Goal: Book appointment/travel/reservation

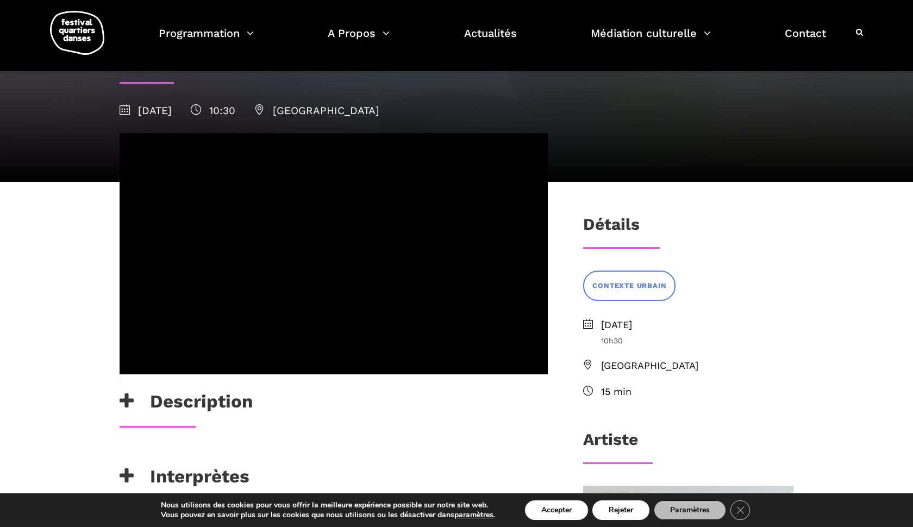
scroll to position [105, 0]
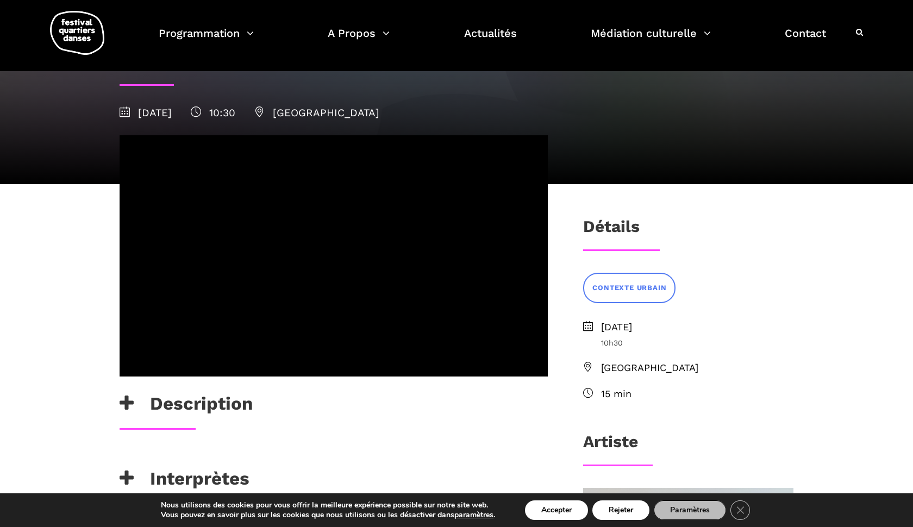
click at [135, 410] on h3 "Description" at bounding box center [186, 406] width 133 height 27
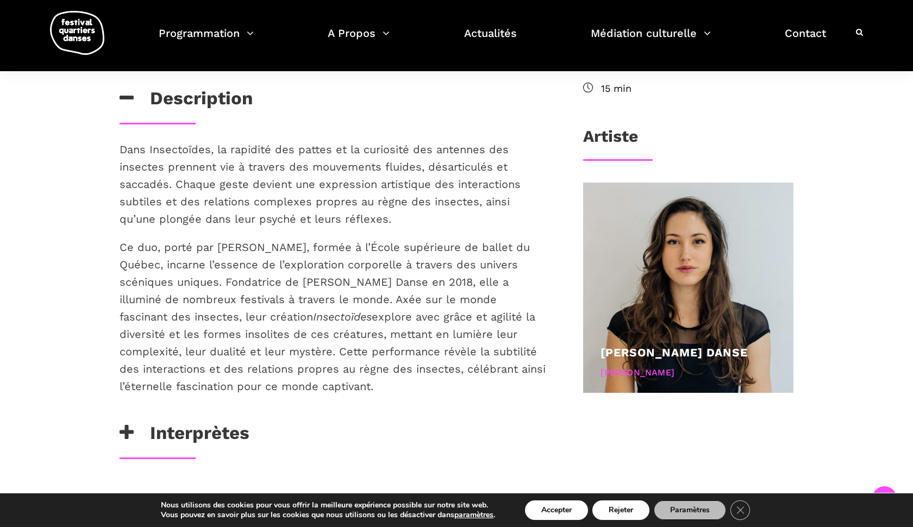
scroll to position [413, 0]
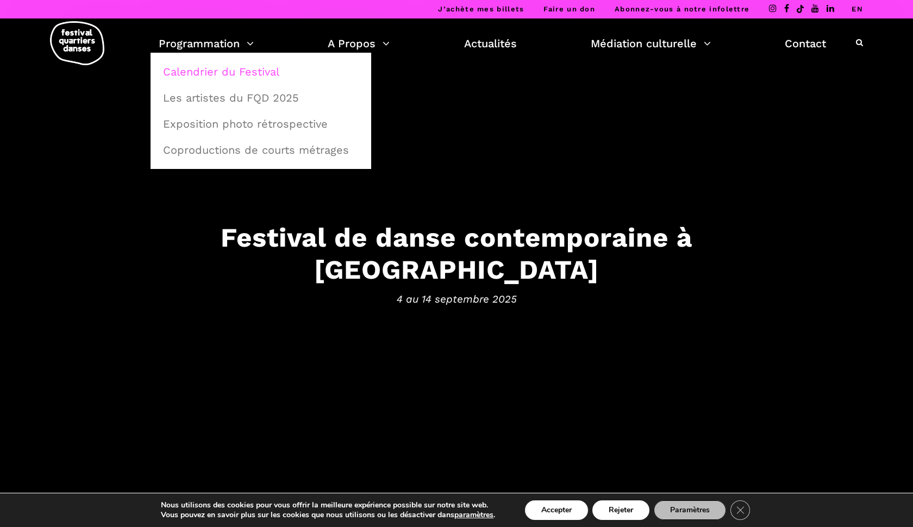
click at [212, 73] on link "Calendrier du Festival" at bounding box center [261, 71] width 209 height 25
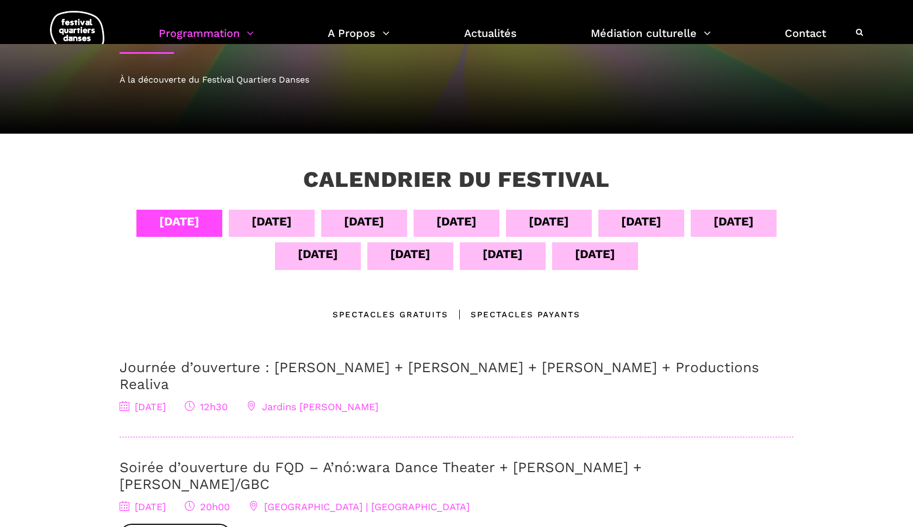
scroll to position [176, 0]
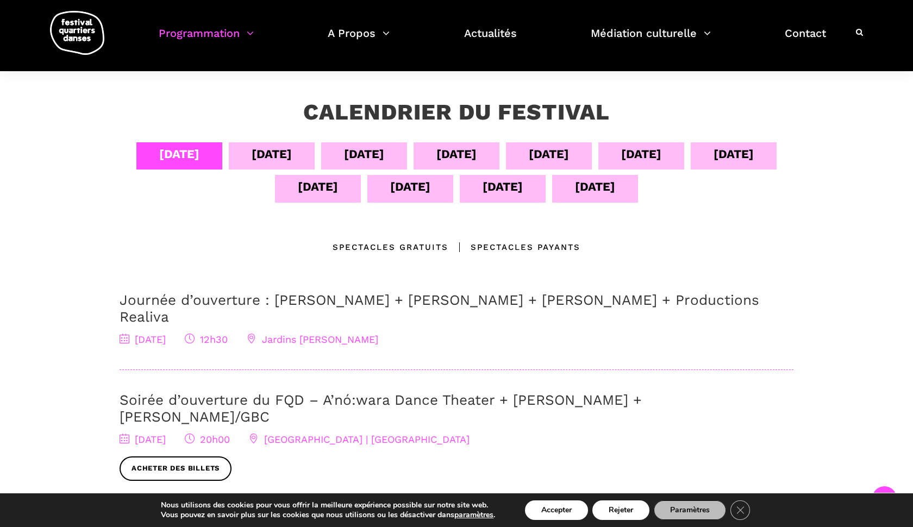
click at [510, 247] on div "Spectacles Payants" at bounding box center [514, 247] width 132 height 13
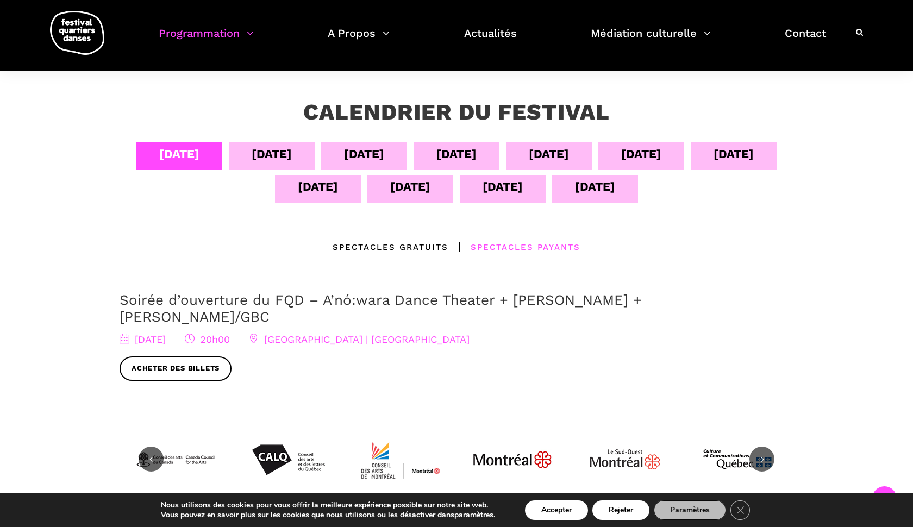
click at [277, 151] on div "[DATE]" at bounding box center [272, 154] width 40 height 19
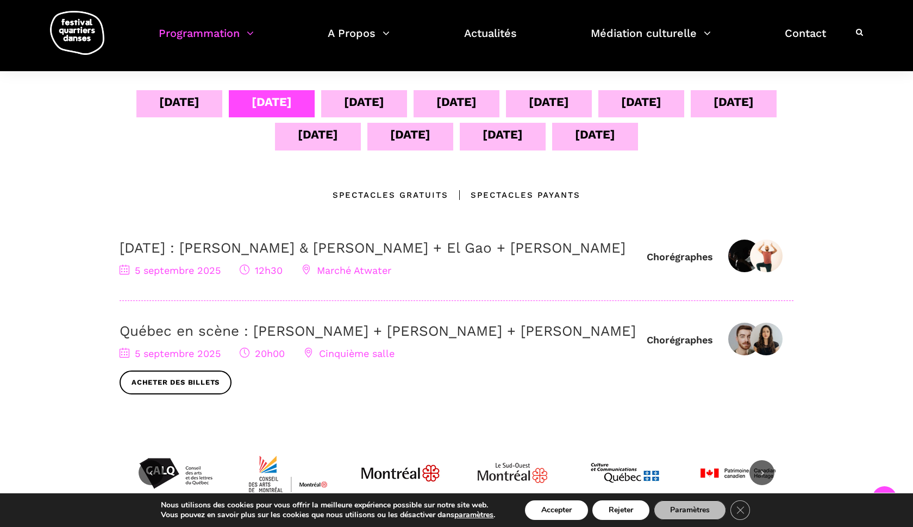
scroll to position [233, 0]
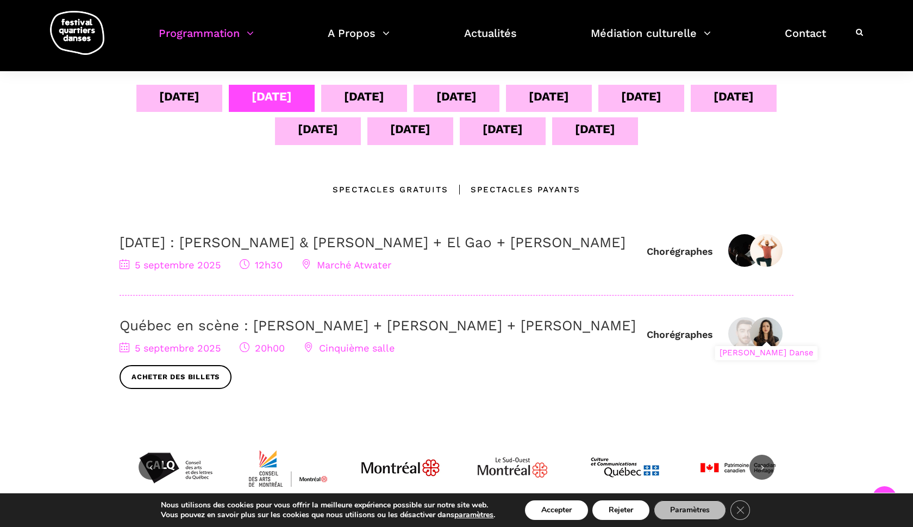
click at [767, 350] on img at bounding box center [766, 333] width 33 height 33
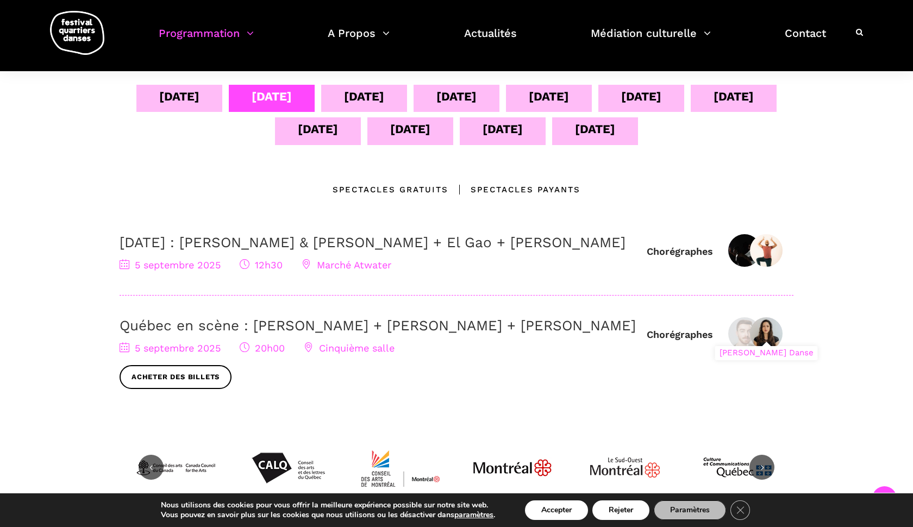
click at [771, 350] on img at bounding box center [766, 333] width 33 height 33
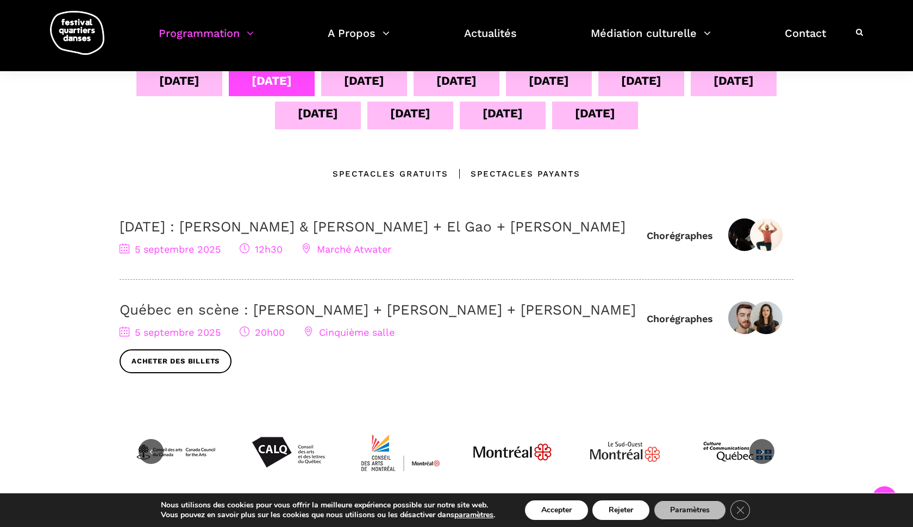
scroll to position [242, 0]
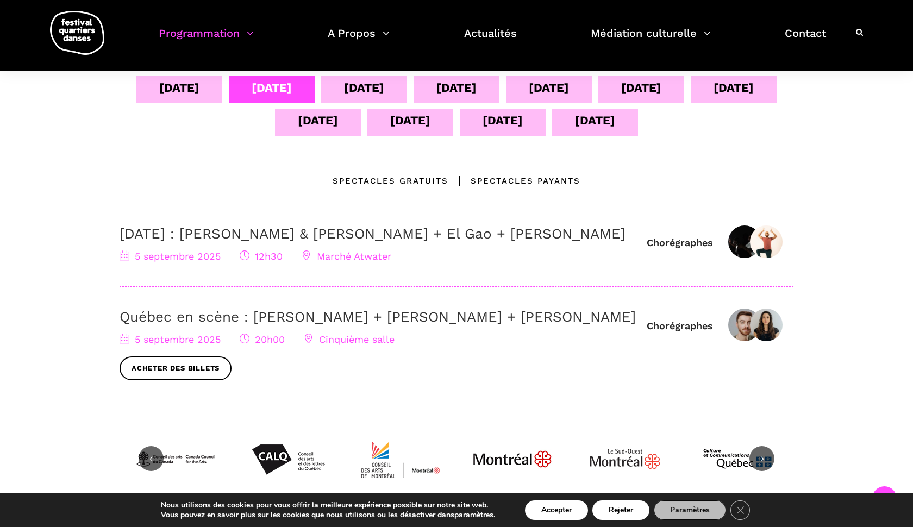
click at [370, 88] on div "[DATE]" at bounding box center [364, 87] width 40 height 19
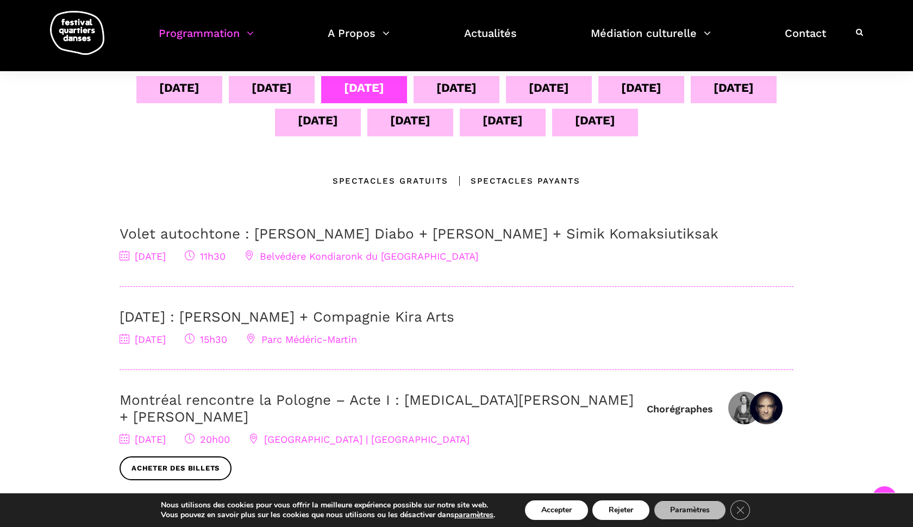
click at [443, 91] on div "[DATE]" at bounding box center [456, 87] width 40 height 19
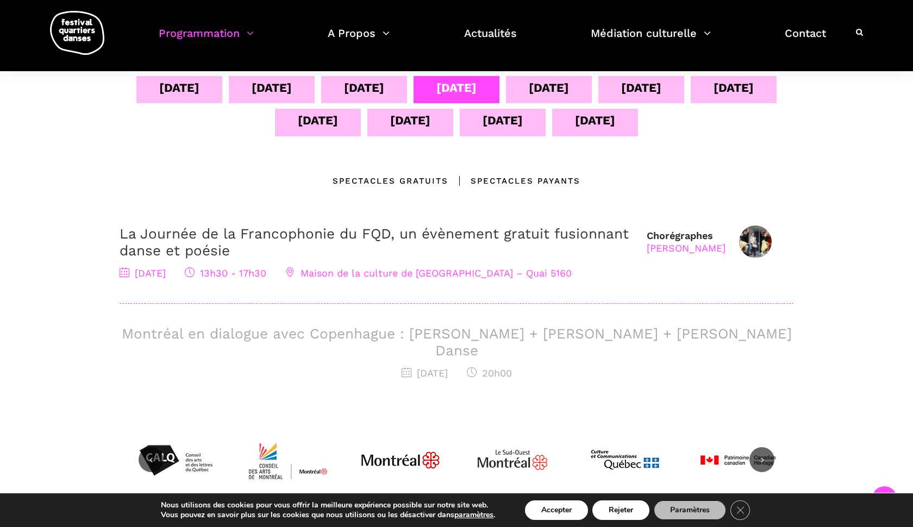
click at [543, 93] on div "[DATE]" at bounding box center [549, 87] width 40 height 19
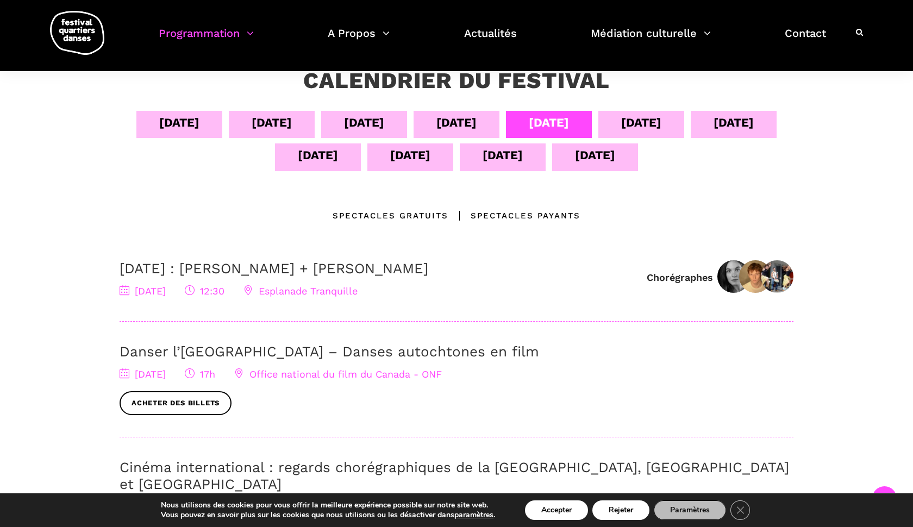
scroll to position [198, 0]
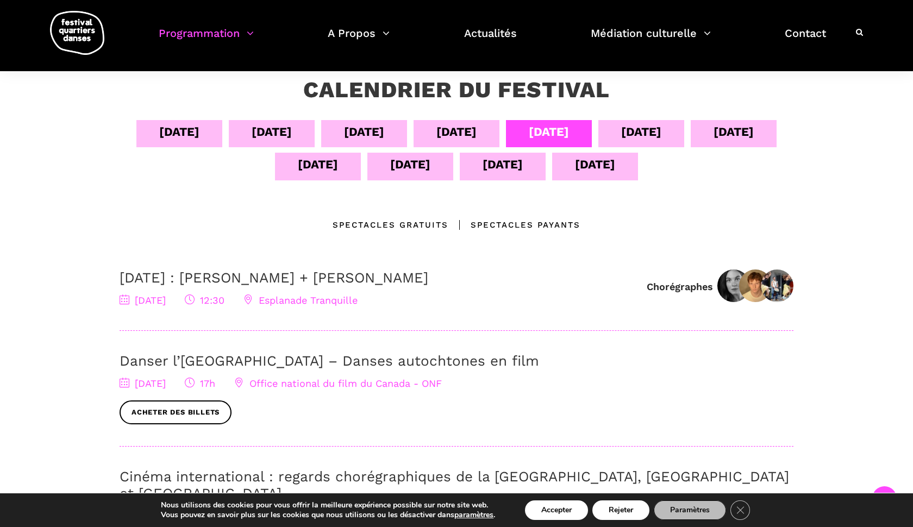
click at [659, 133] on div "[DATE]" at bounding box center [641, 131] width 40 height 19
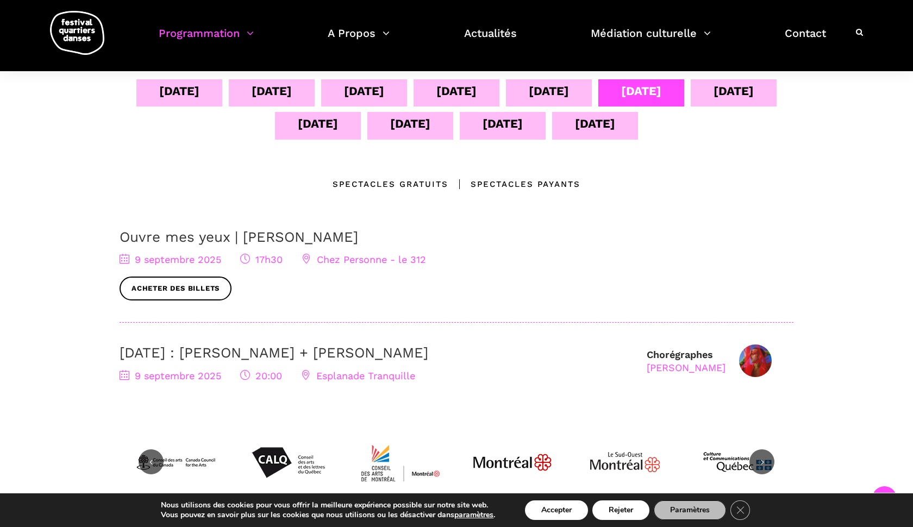
scroll to position [243, 0]
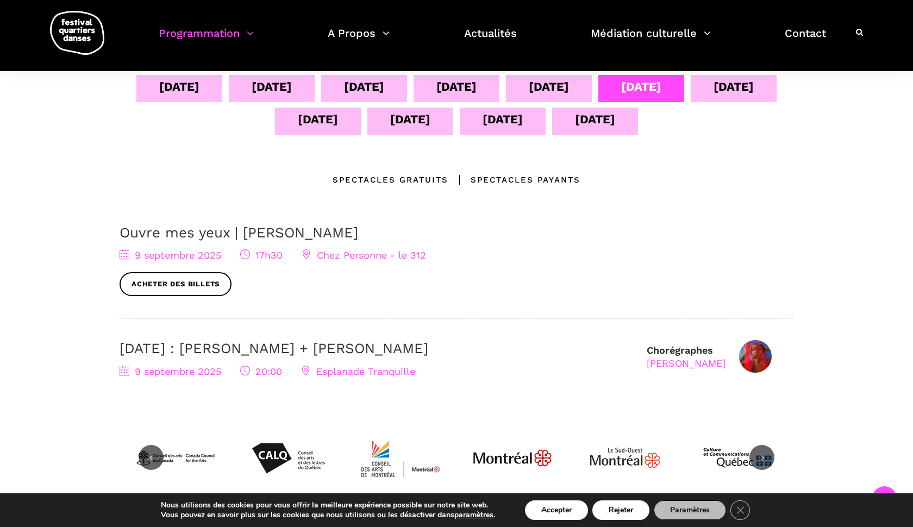
click at [731, 91] on div "[DATE]" at bounding box center [734, 86] width 40 height 19
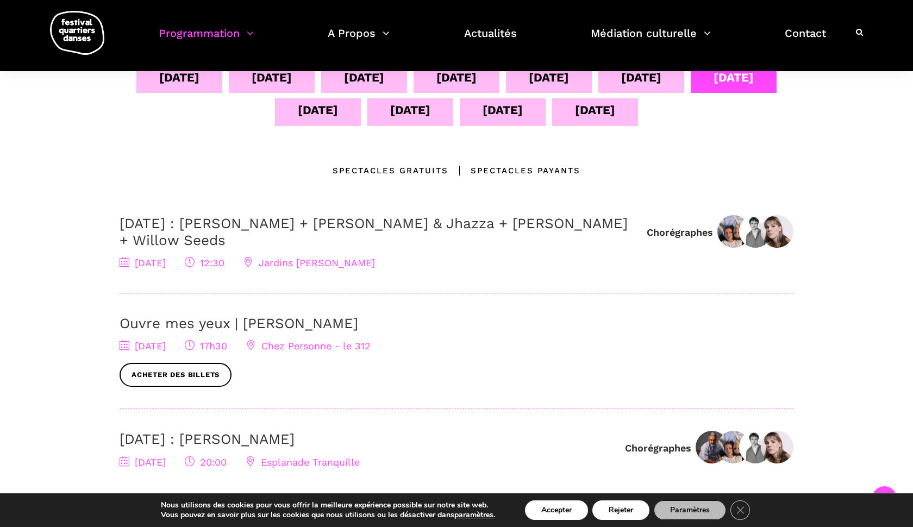
scroll to position [179, 0]
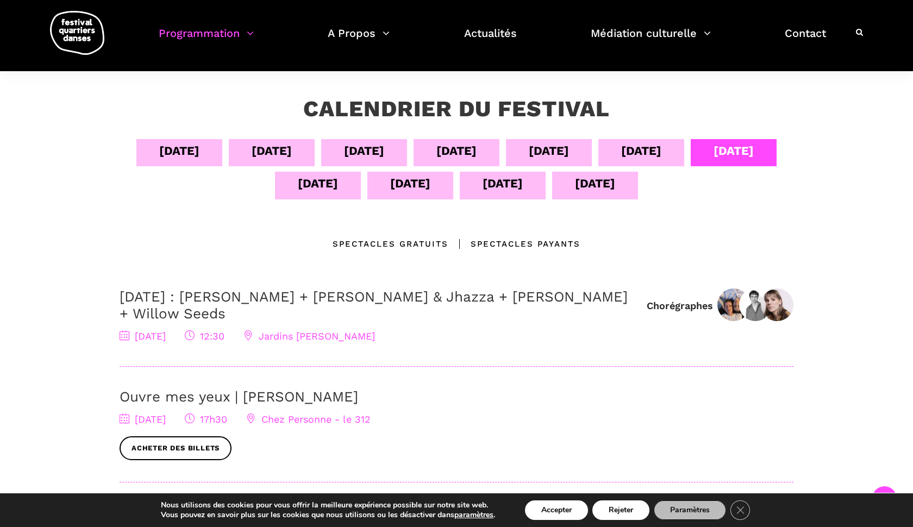
click at [327, 190] on div "[DATE]" at bounding box center [318, 183] width 40 height 19
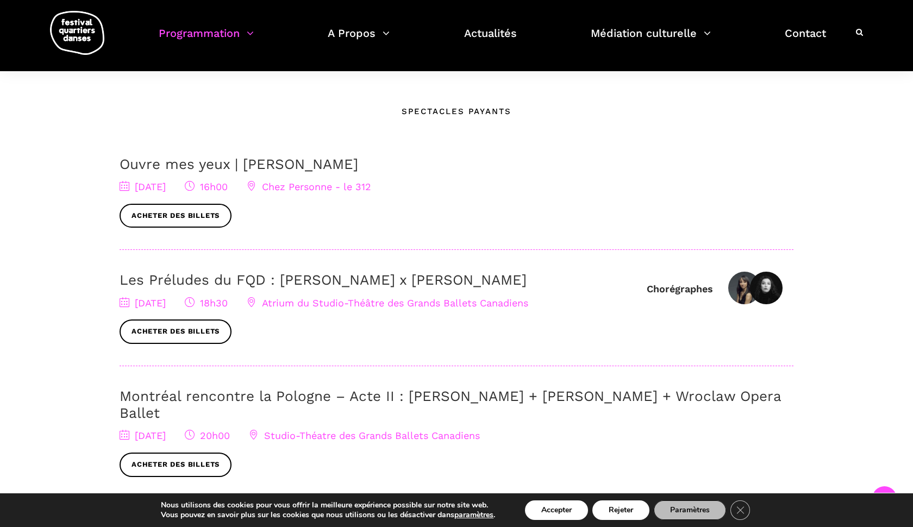
scroll to position [296, 0]
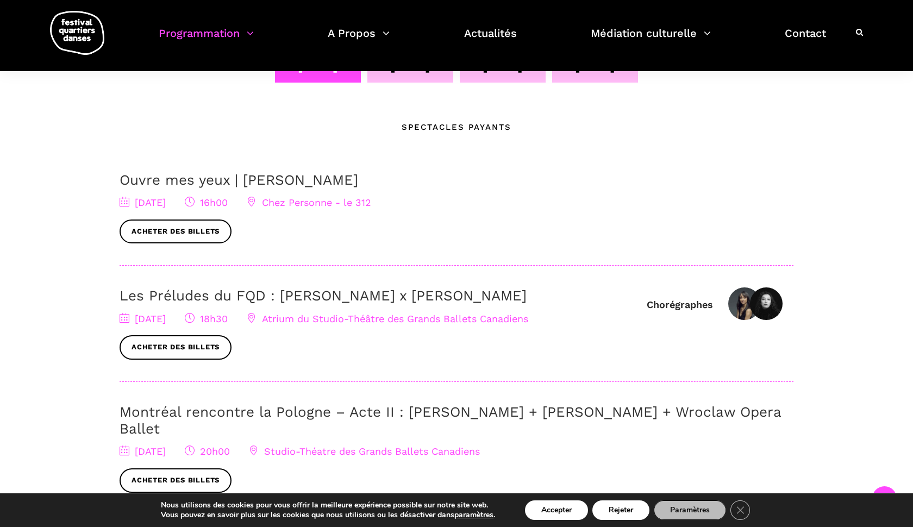
click at [418, 77] on div "[DATE]" at bounding box center [410, 68] width 86 height 27
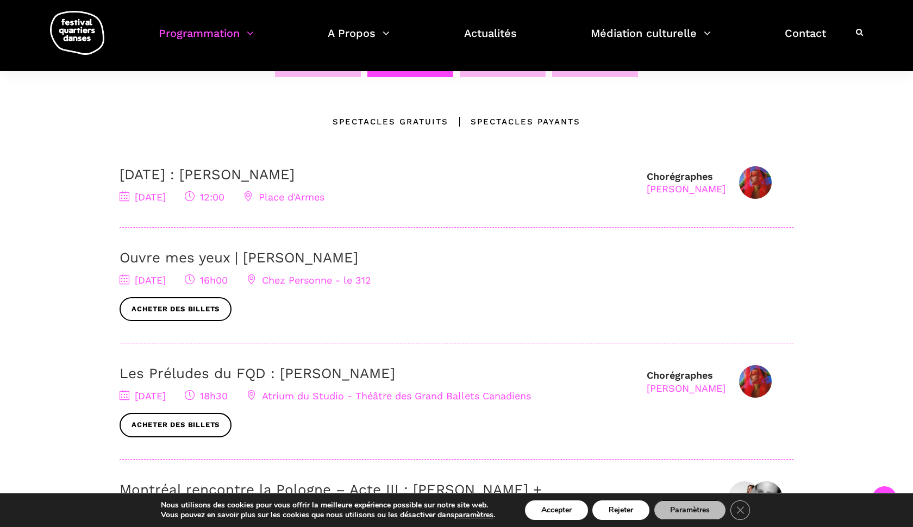
scroll to position [226, 0]
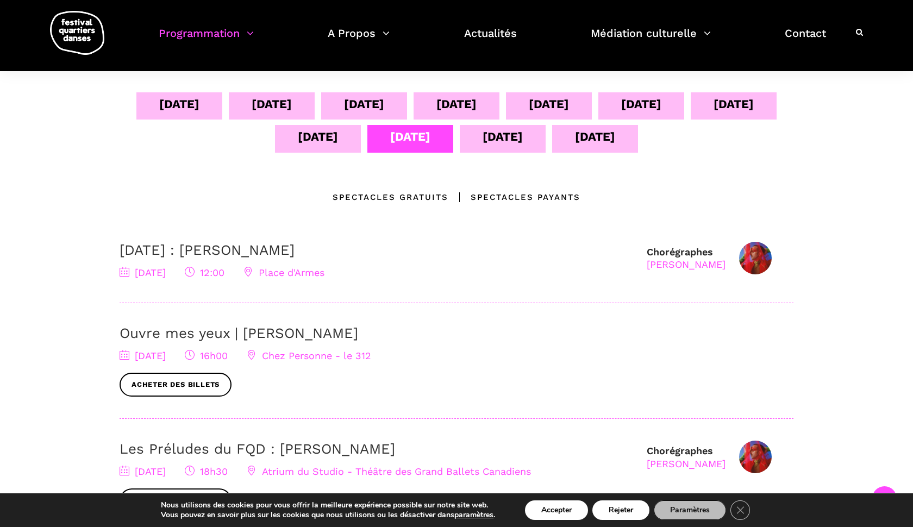
click at [487, 141] on div "[DATE]" at bounding box center [503, 136] width 40 height 19
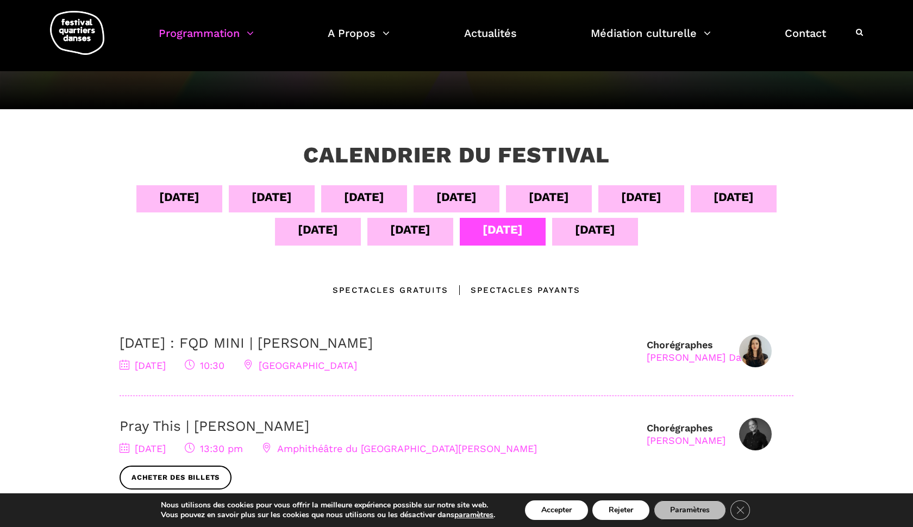
scroll to position [130, 0]
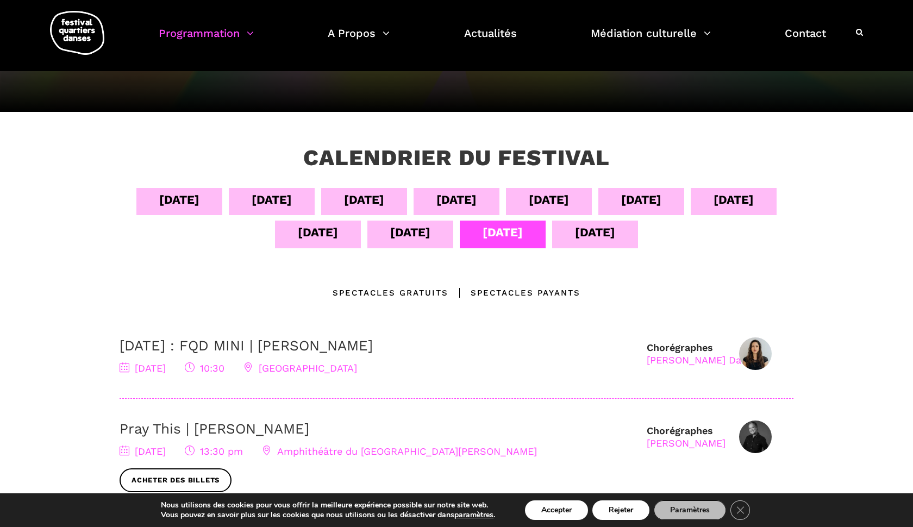
click at [599, 238] on div "[DATE]" at bounding box center [595, 232] width 40 height 19
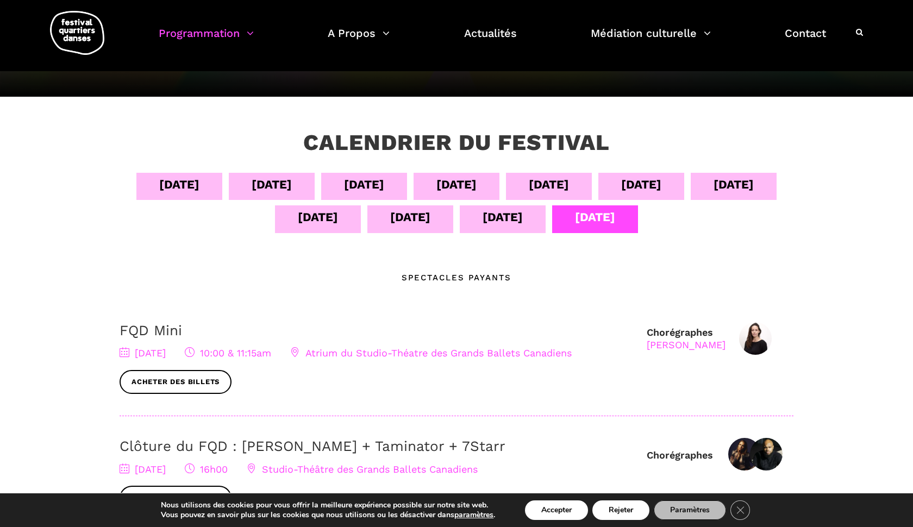
scroll to position [2, 0]
